Goal: Task Accomplishment & Management: Manage account settings

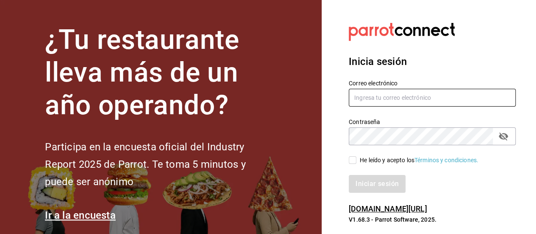
type input "[EMAIL_ADDRESS][DOMAIN_NAME]"
click at [353, 161] on input "He leído y acepto los Términos y condiciones." at bounding box center [353, 160] width 8 height 8
checkbox input "true"
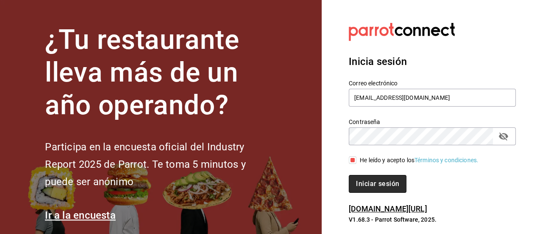
click at [369, 184] on button "Iniciar sesión" at bounding box center [378, 184] width 58 height 18
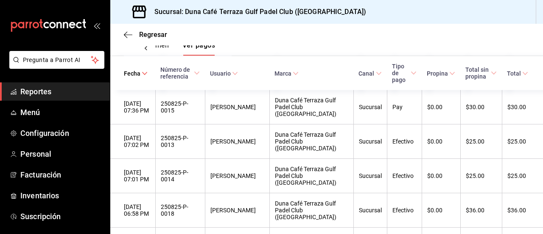
scroll to position [145, 0]
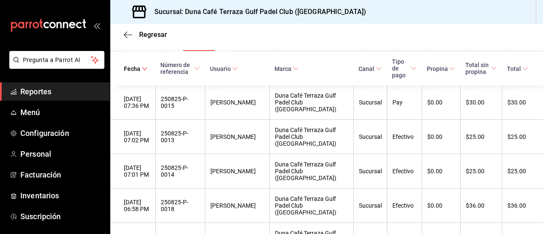
click at [372, 173] on div "Sucursal" at bounding box center [370, 170] width 23 height 7
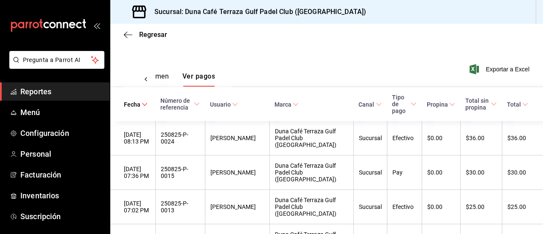
scroll to position [112, 0]
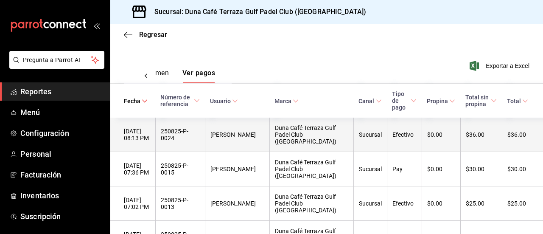
click at [359, 138] on div "Sucursal" at bounding box center [370, 134] width 23 height 7
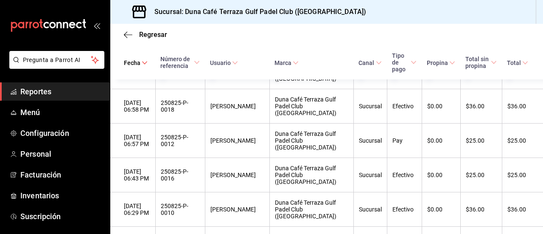
scroll to position [279, 0]
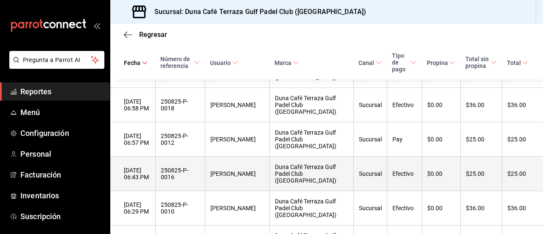
click at [356, 167] on th "Sucursal" at bounding box center [369, 173] width 33 height 34
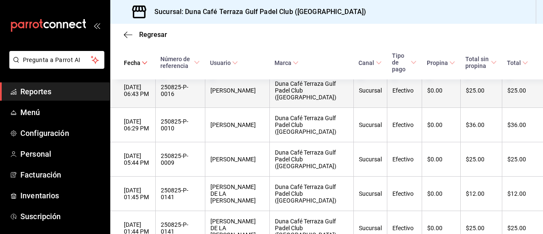
scroll to position [357, 0]
